Goal: Transaction & Acquisition: Obtain resource

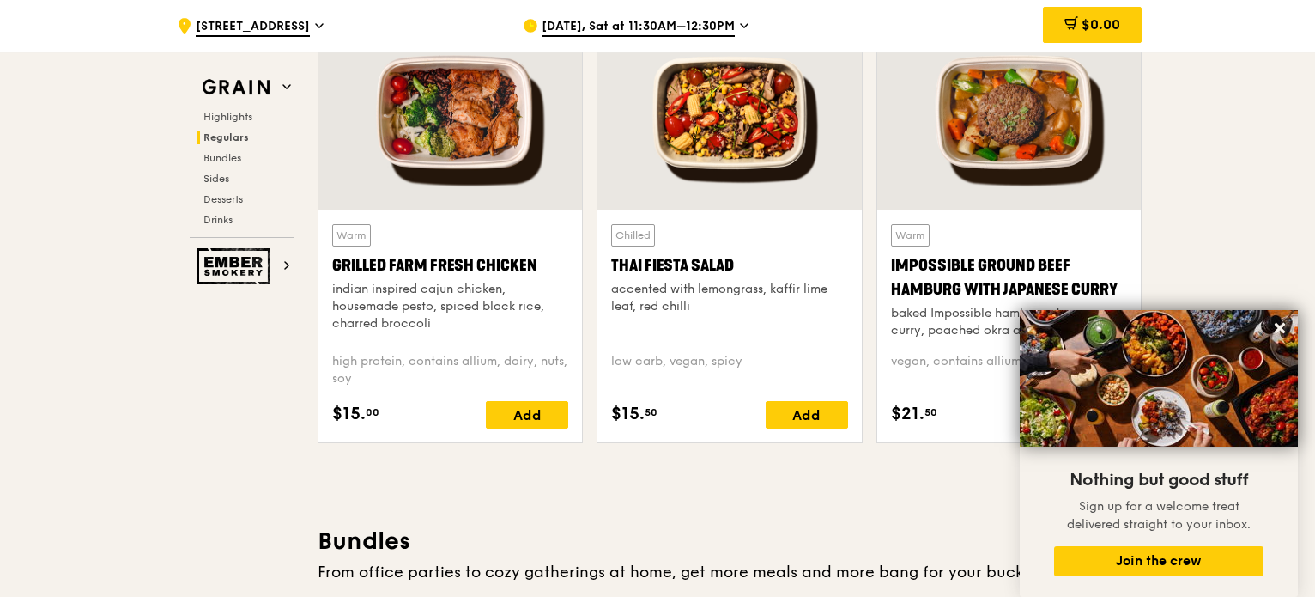
scroll to position [1975, 0]
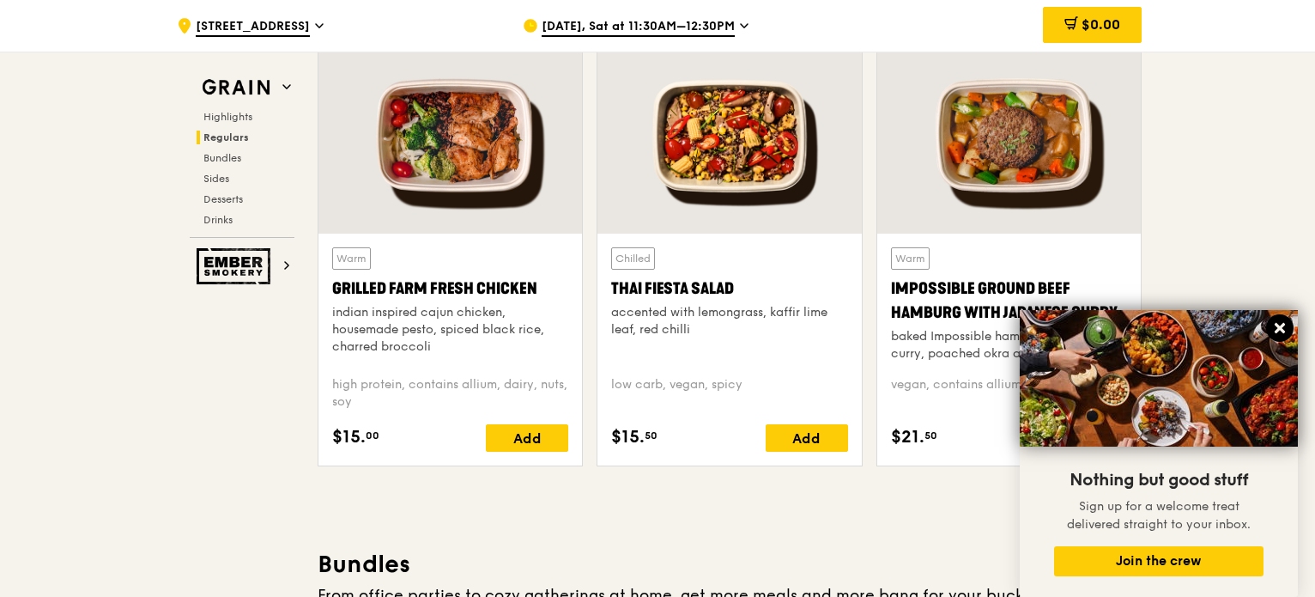
click at [1273, 325] on icon at bounding box center [1279, 327] width 15 height 15
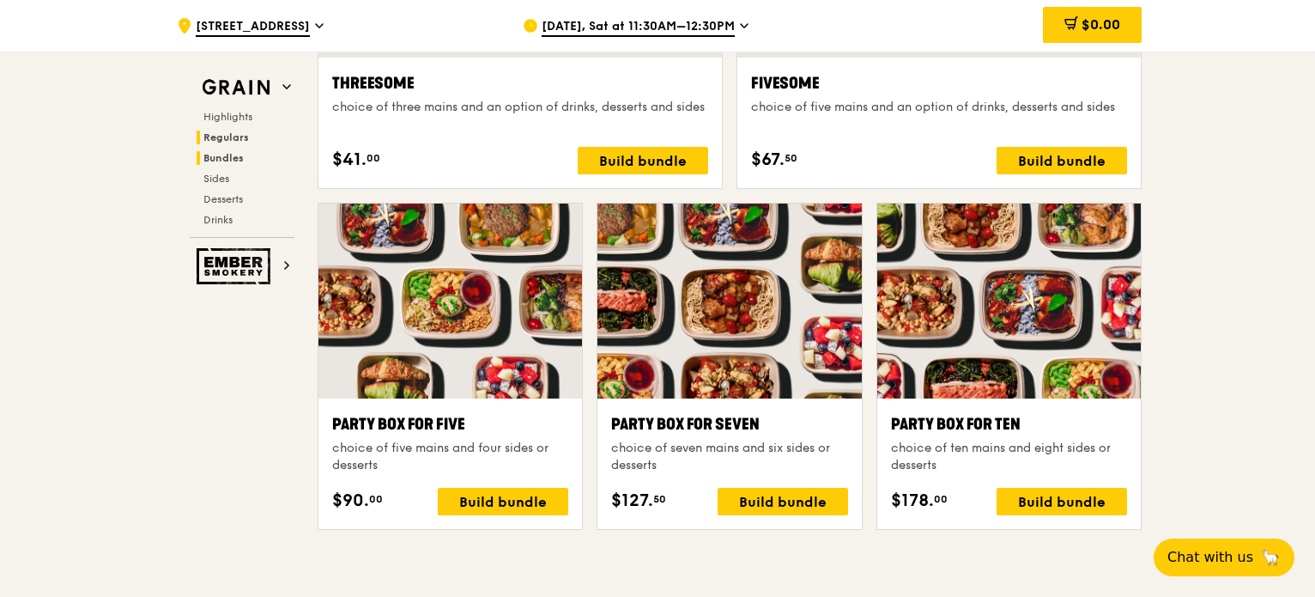
click at [228, 136] on span "Regulars" at bounding box center [225, 137] width 45 height 12
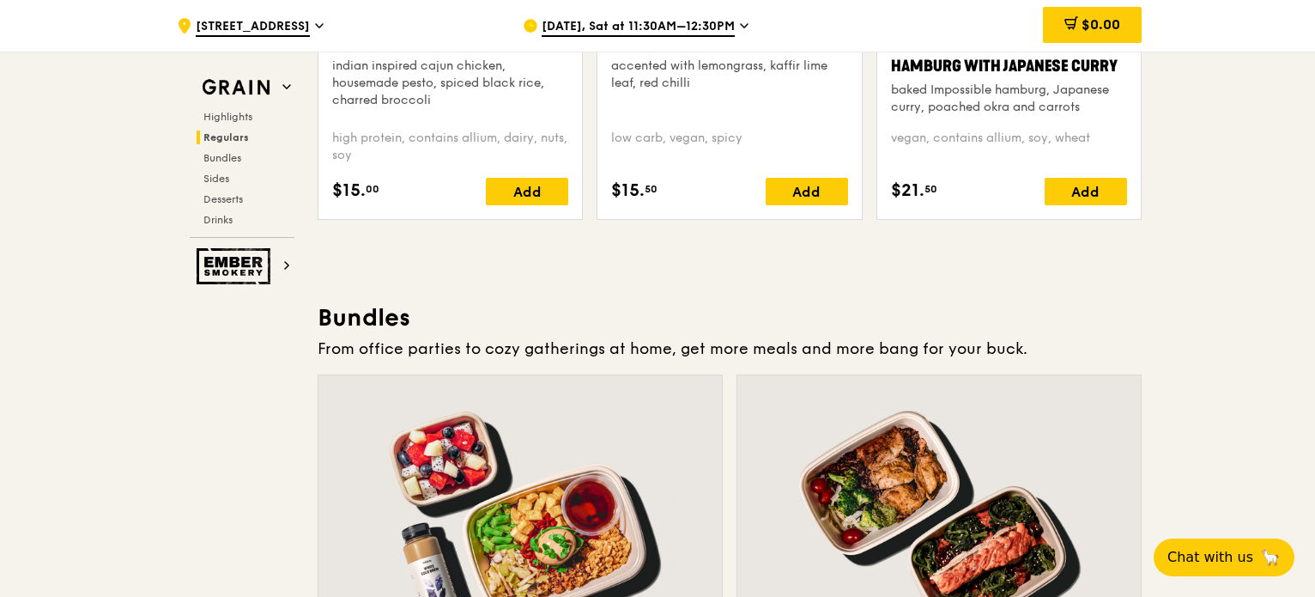
scroll to position [2228, 0]
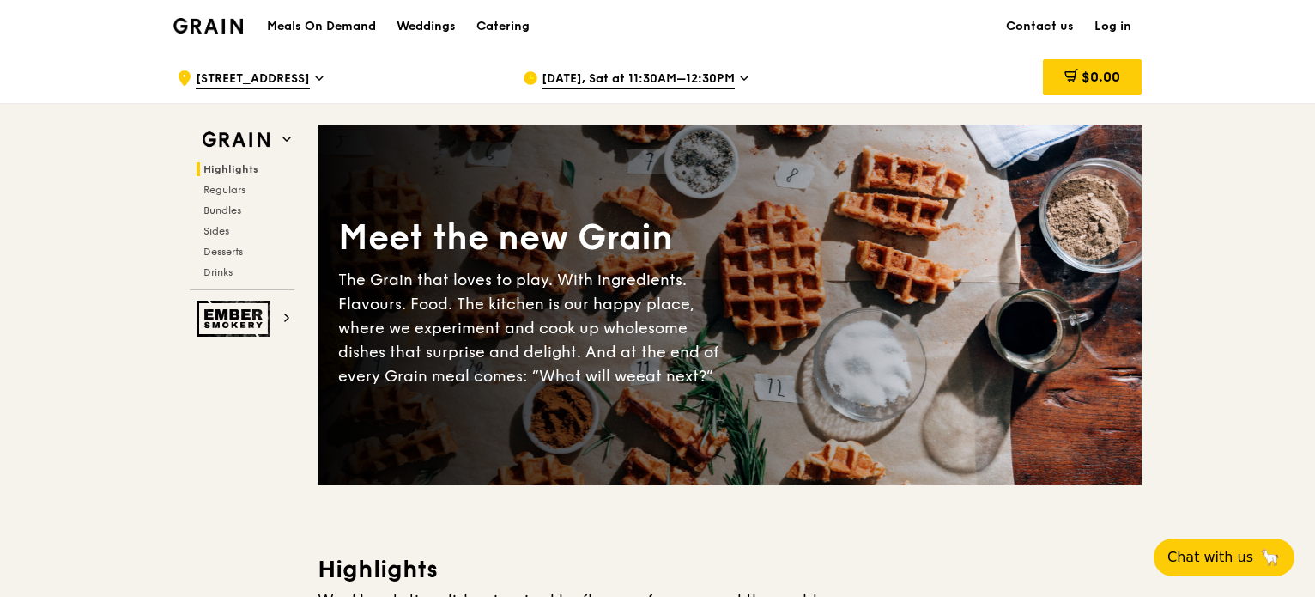
click at [357, 31] on h1 "Meals On Demand" at bounding box center [321, 26] width 109 height 17
click at [362, 20] on h1 "Meals On Demand" at bounding box center [321, 26] width 109 height 17
click at [528, 29] on div "Catering" at bounding box center [502, 27] width 53 height 52
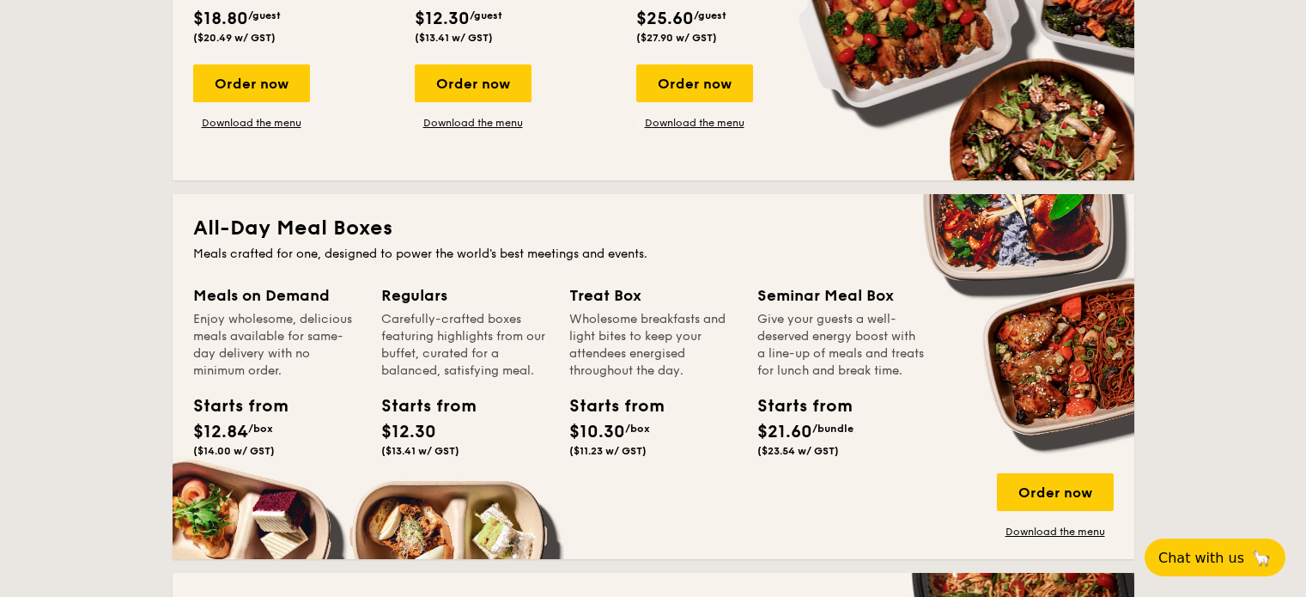
scroll to position [944, 0]
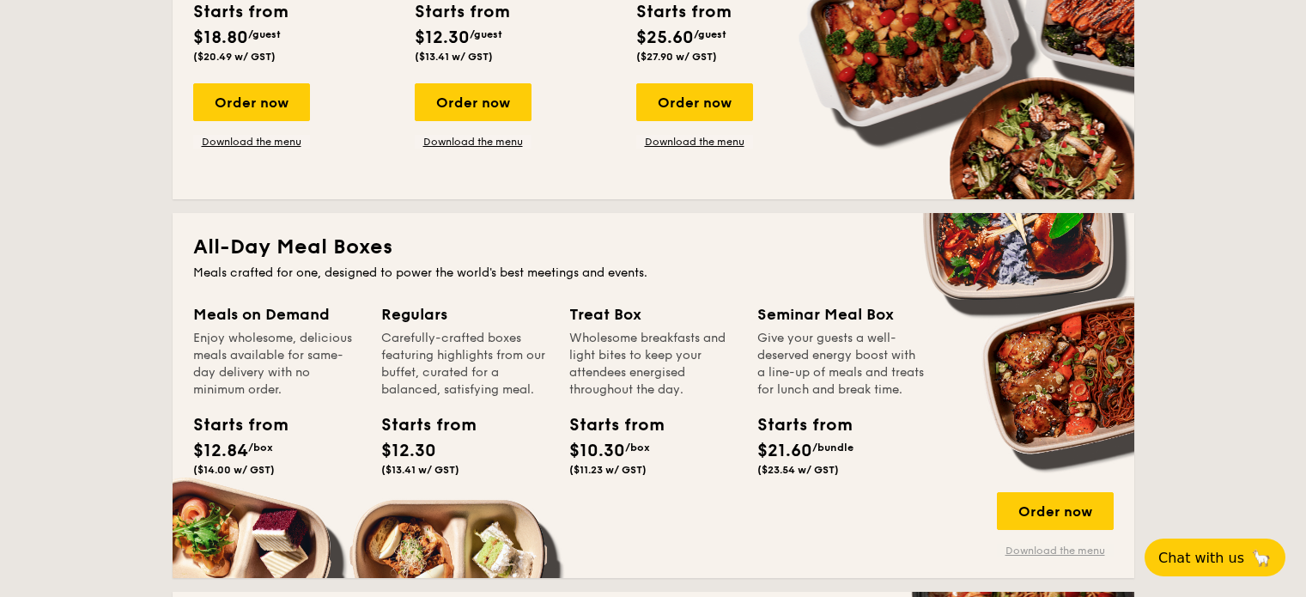
click at [1036, 551] on link "Download the menu" at bounding box center [1055, 550] width 117 height 14
